Goal: Book appointment/travel/reservation

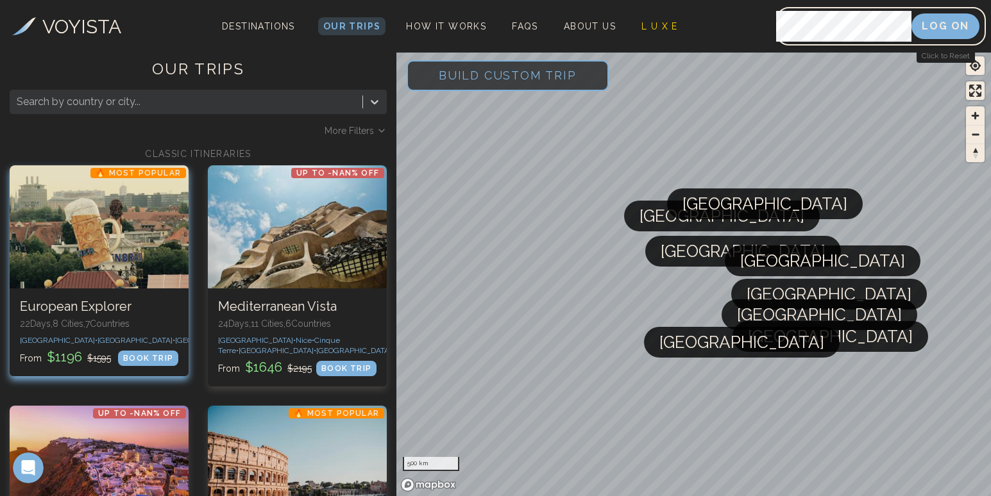
click at [106, 309] on h3 "European Explorer" at bounding box center [99, 307] width 158 height 16
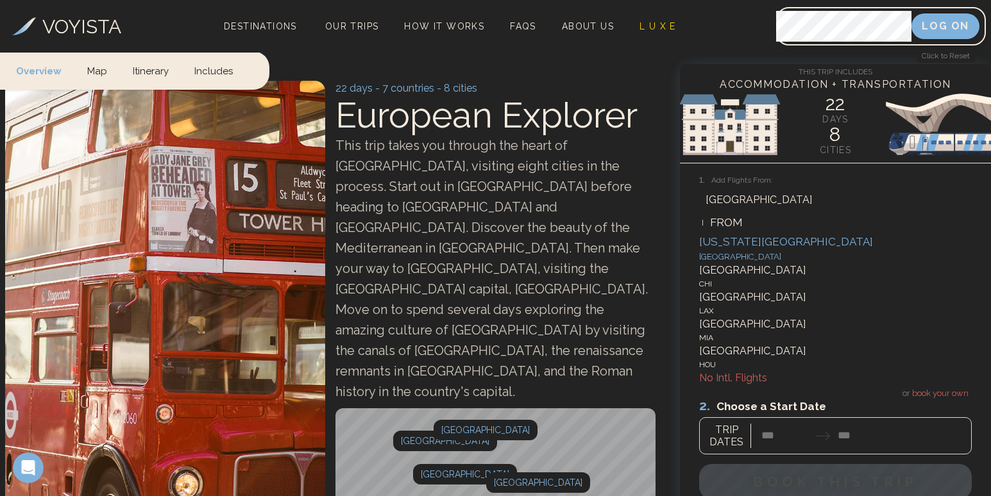
click at [945, 225] on div "6 results available. Use Up and Down to choose options, press Enter to select t…" at bounding box center [835, 288] width 273 height 198
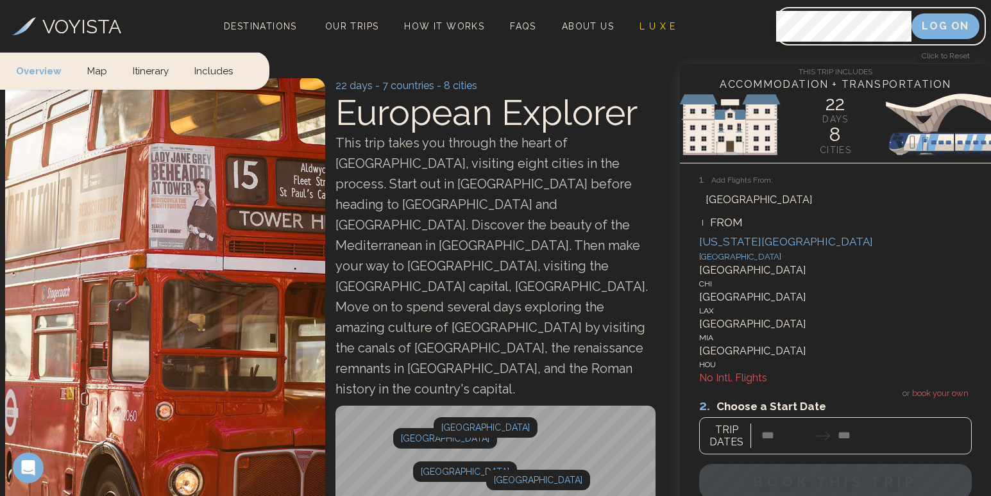
scroll to position [25, 0]
click at [969, 183] on h3 "1. Add Flights From:" at bounding box center [835, 180] width 273 height 15
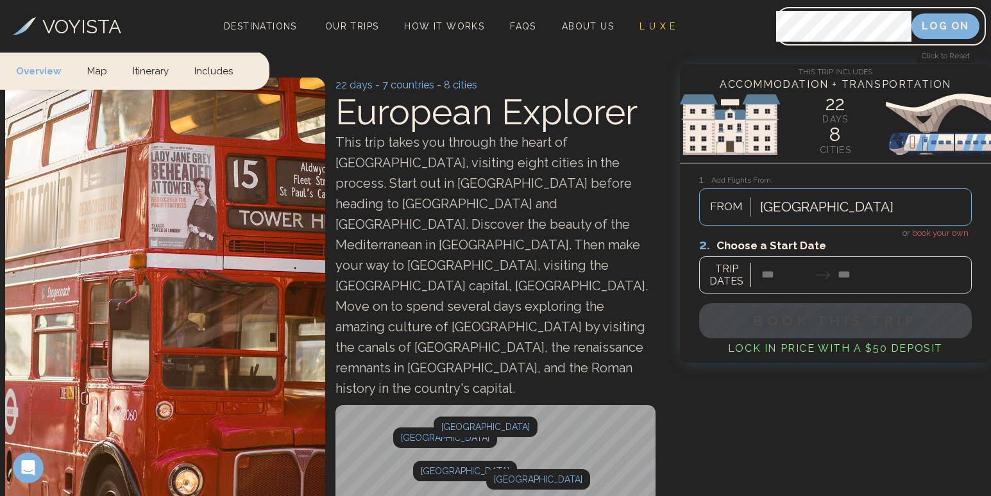
click at [941, 230] on span "book your own" at bounding box center [940, 233] width 56 height 10
click at [852, 276] on div at bounding box center [835, 265] width 273 height 57
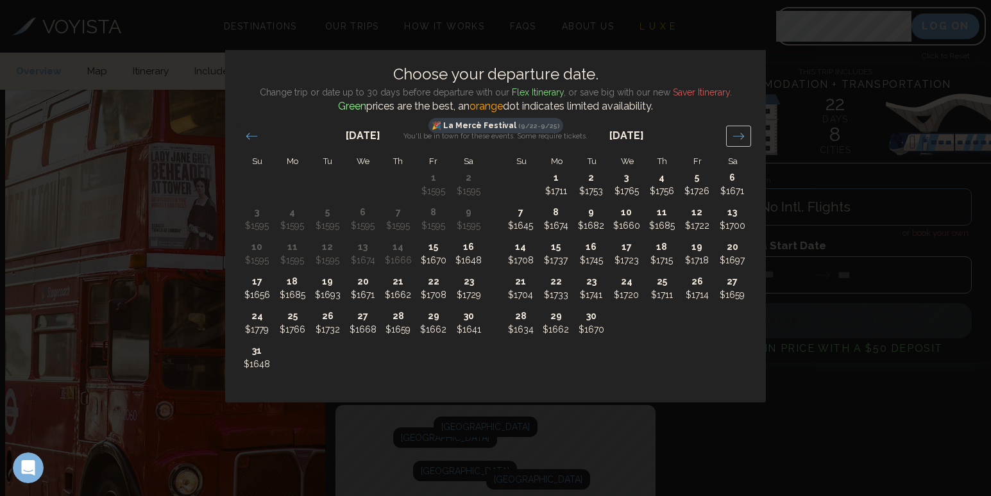
click at [738, 131] on icon "Move forward to switch to the next month." at bounding box center [738, 136] width 12 height 12
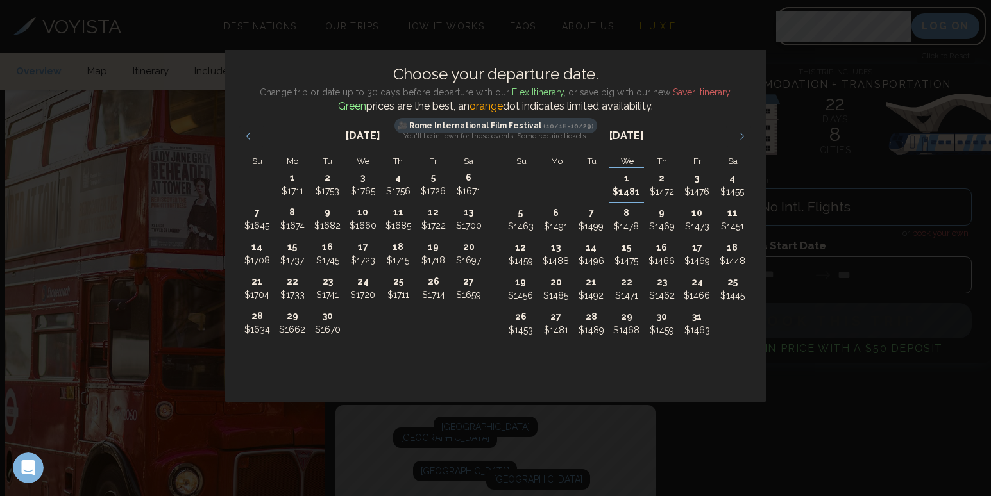
click at [630, 178] on p "1" at bounding box center [627, 178] width 34 height 13
type input "*******"
type input "********"
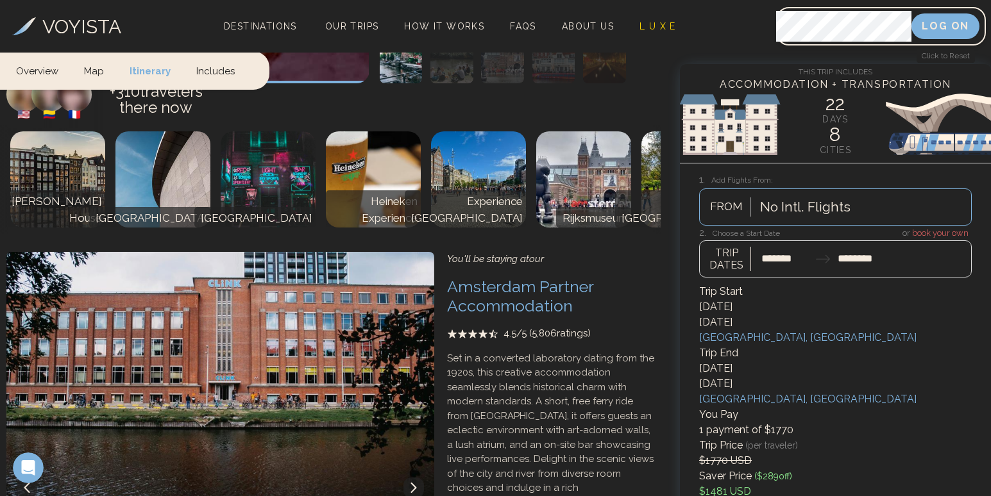
scroll to position [1839, 0]
